Goal: Task Accomplishment & Management: Manage account settings

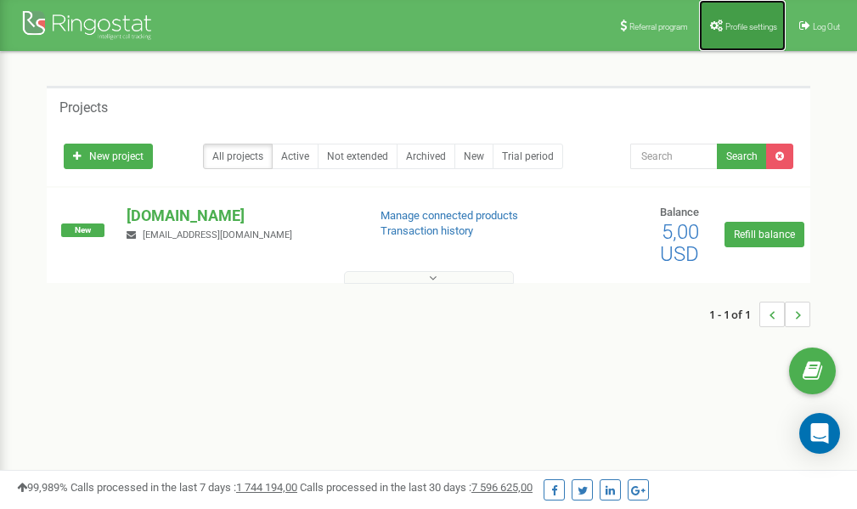
click at [731, 25] on span "Profile settings" at bounding box center [752, 26] width 52 height 9
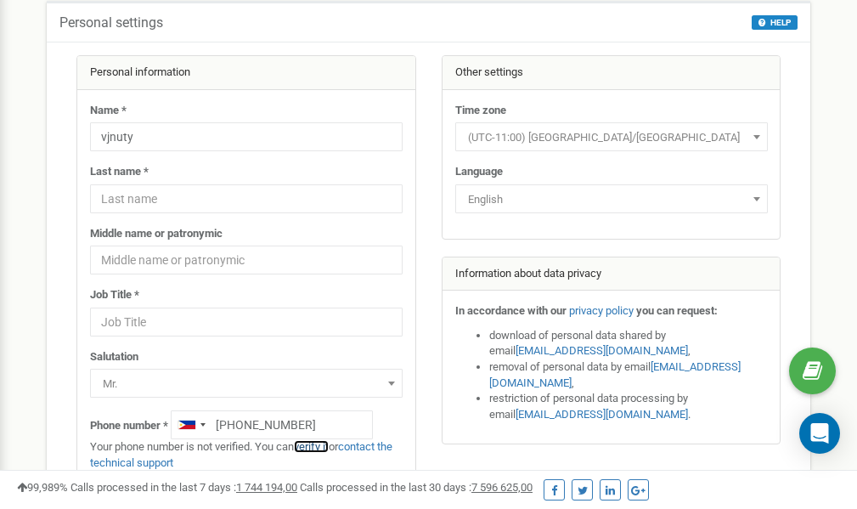
click at [314, 447] on link "verify it" at bounding box center [311, 446] width 35 height 13
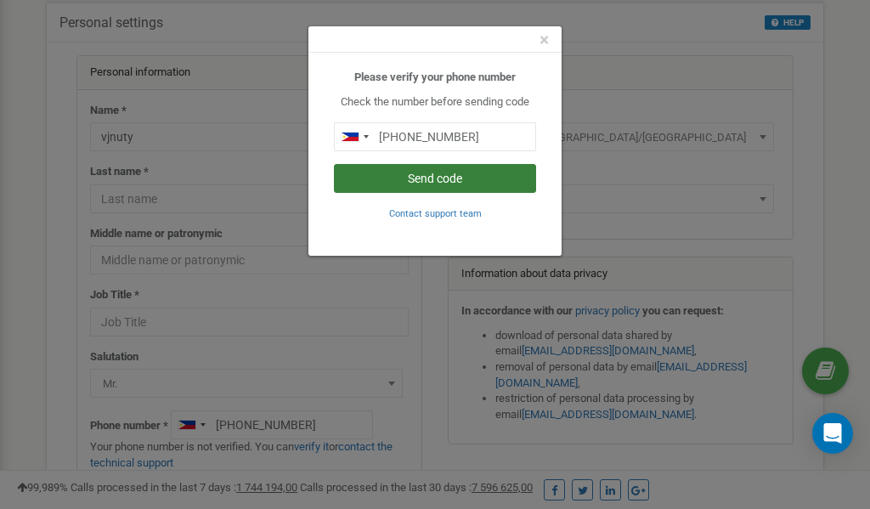
click at [444, 178] on button "Send code" at bounding box center [435, 178] width 202 height 29
